Goal: Navigation & Orientation: Find specific page/section

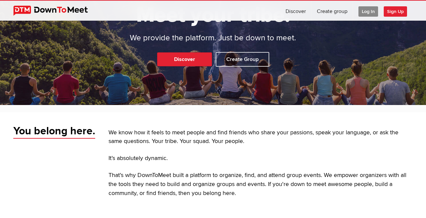
scroll to position [51, 0]
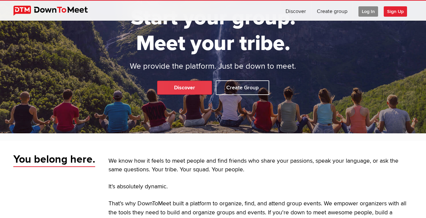
click at [208, 83] on link "Discover" at bounding box center [184, 88] width 55 height 14
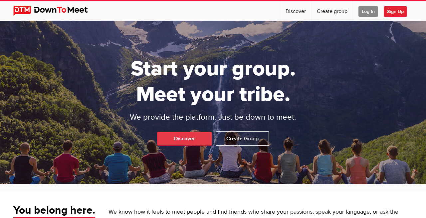
select select "null"
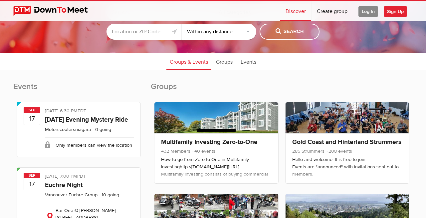
scroll to position [43, 0]
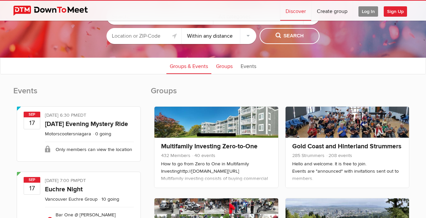
click at [222, 66] on link "Groups" at bounding box center [224, 65] width 23 height 17
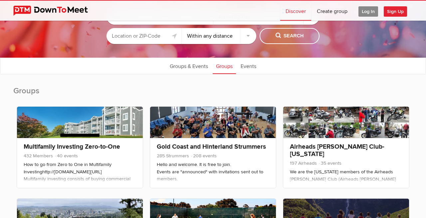
click at [165, 32] on input "text" at bounding box center [144, 36] width 75 height 16
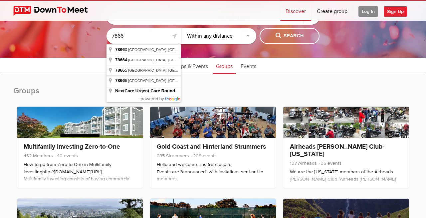
type input "[GEOGRAPHIC_DATA], [GEOGRAPHIC_DATA]"
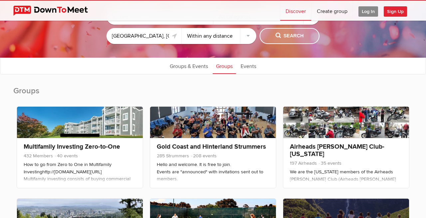
click at [268, 31] on button "Search" at bounding box center [290, 36] width 60 height 16
click at [244, 35] on select "Within 10 miles Within 25 miles Within 50 miles Within 100 miles Within any dis…" at bounding box center [219, 36] width 75 height 16
select select "10"
click at [182, 28] on select "Within 10 miles Within 25 miles Within 50 miles Within 100 miles Within any dis…" at bounding box center [219, 36] width 75 height 16
